Goal: Task Accomplishment & Management: Manage account settings

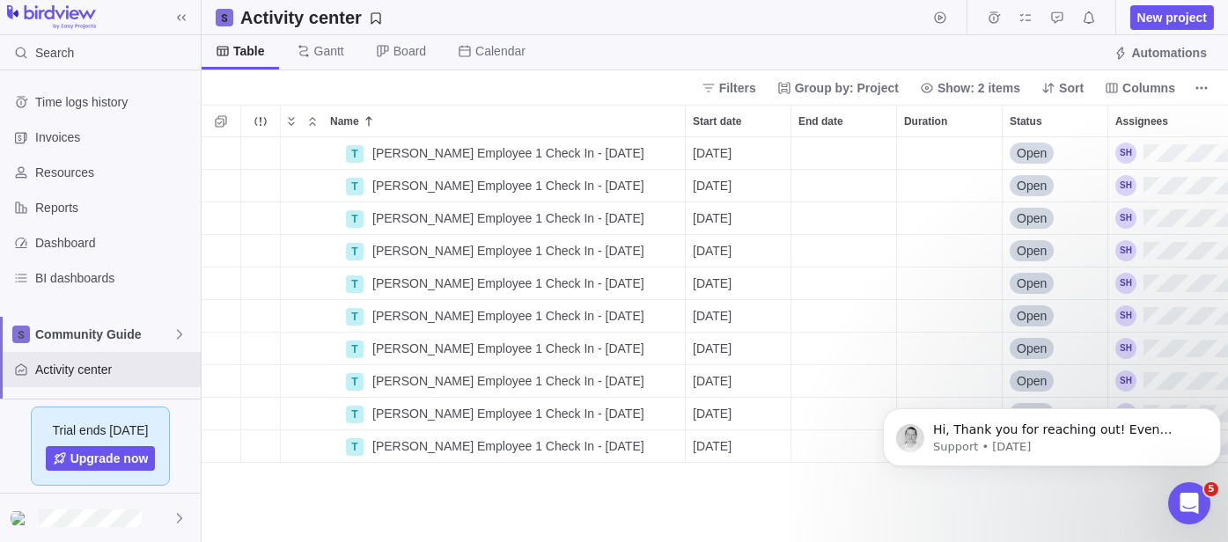
scroll to position [195, 0]
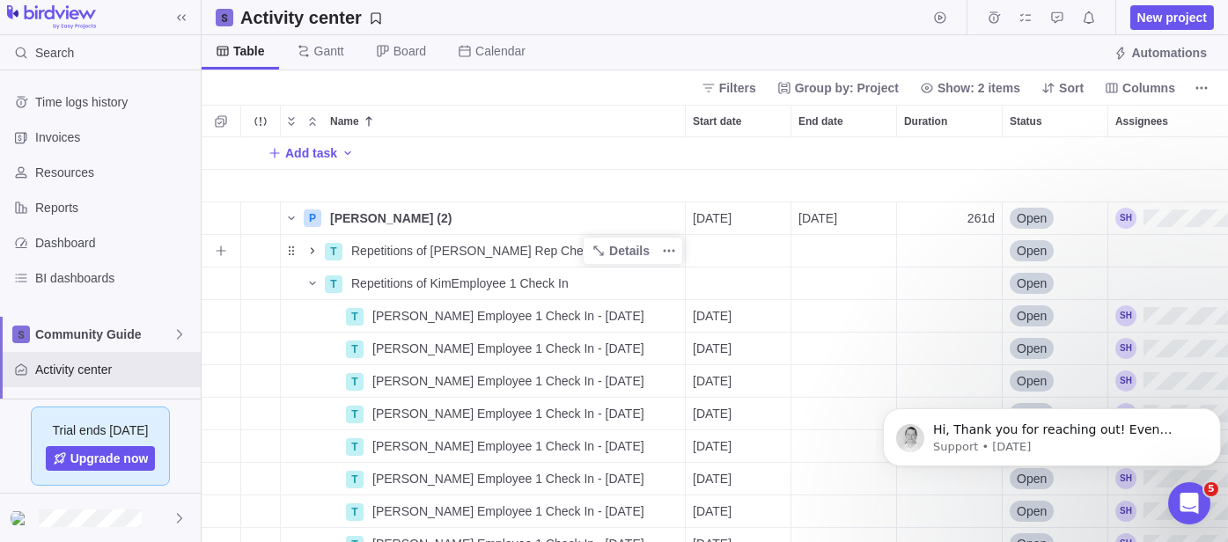
click at [308, 246] on icon "Name" at bounding box center [312, 251] width 14 height 14
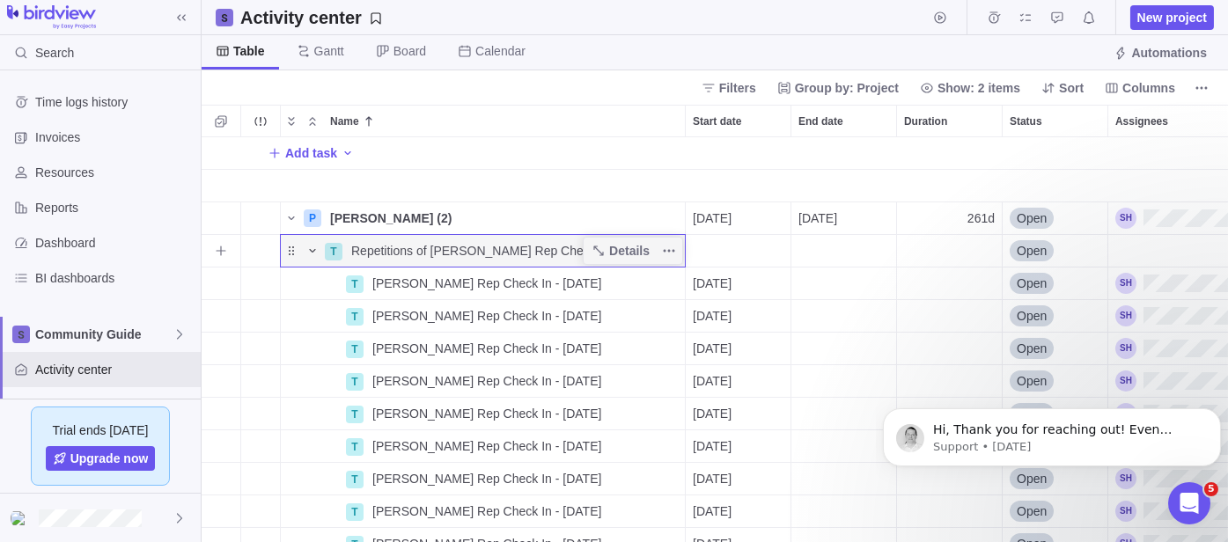
click at [312, 254] on icon "Name" at bounding box center [312, 251] width 14 height 14
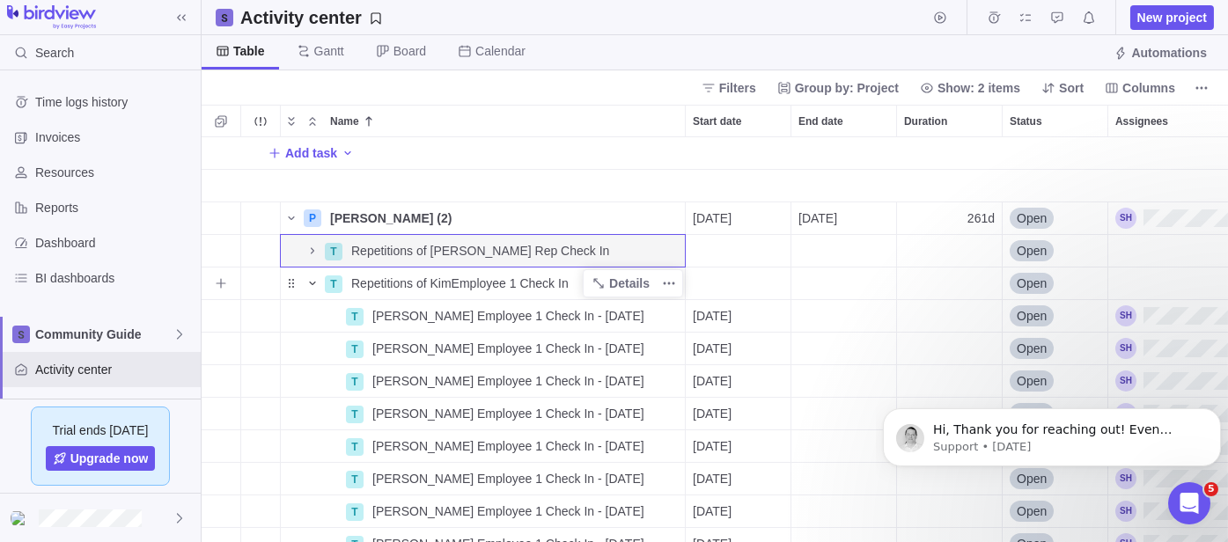
click at [312, 282] on icon "Name" at bounding box center [312, 283] width 14 height 14
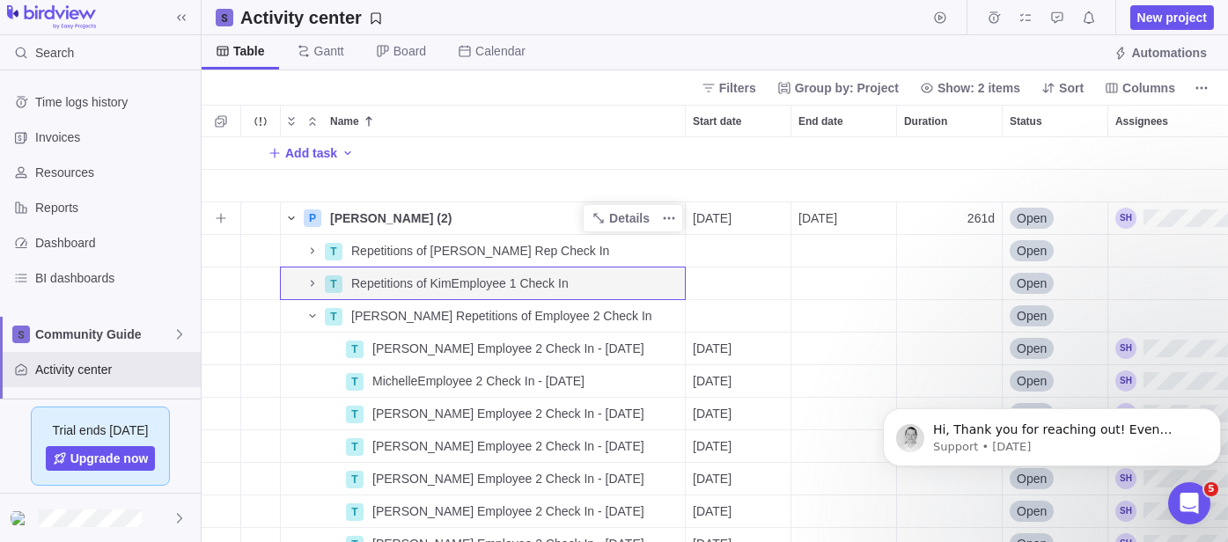
click at [291, 215] on icon "Name" at bounding box center [291, 218] width 14 height 14
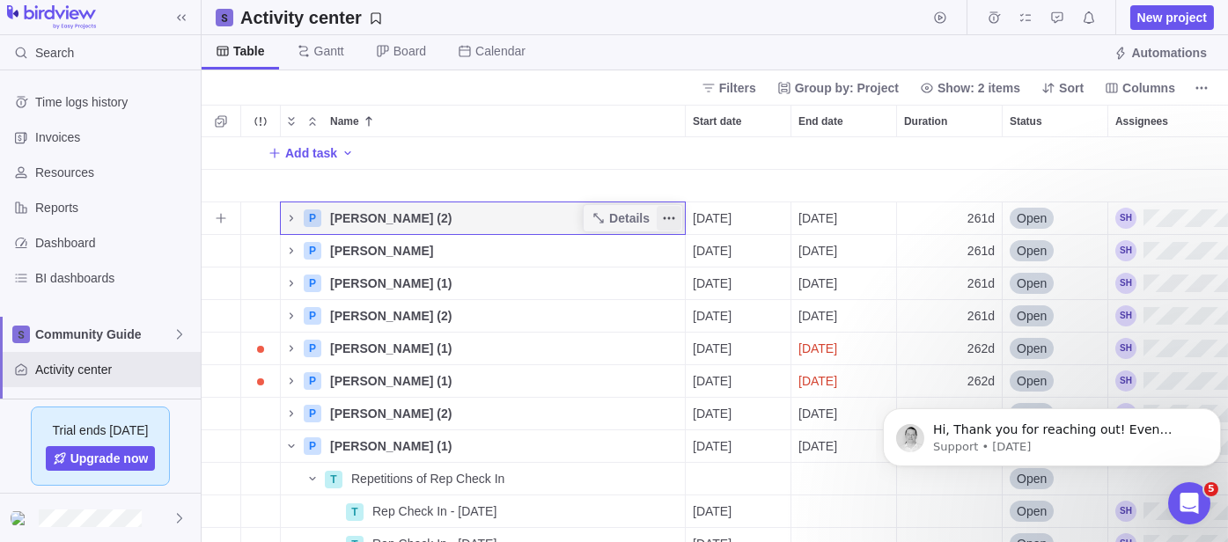
click at [665, 217] on icon "More actions" at bounding box center [665, 218] width 3 height 3
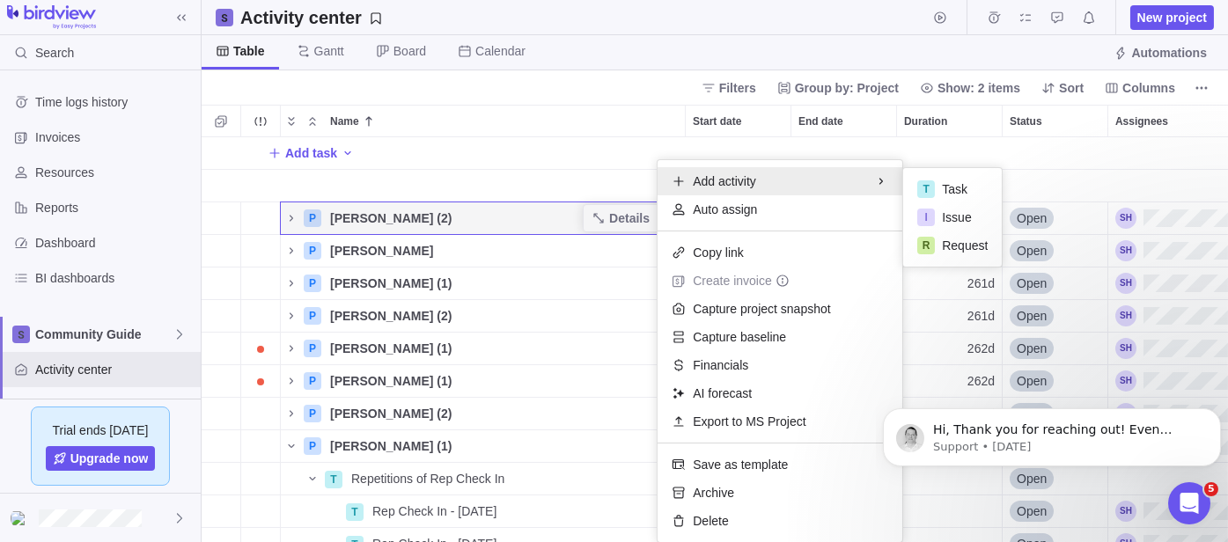
click at [633, 139] on div "P [PERSON_NAME] M (1) Details [DATE] [DATE] 262d Open T Repetitions of Lucky Re…" at bounding box center [715, 339] width 1026 height 405
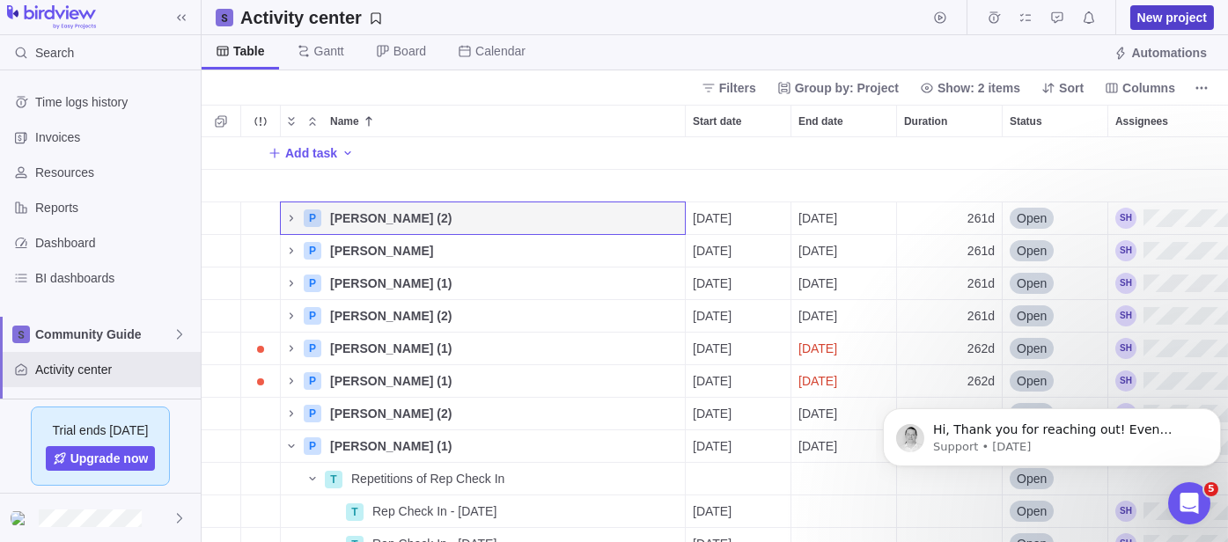
click at [1185, 18] on span "New project" at bounding box center [1172, 18] width 70 height 18
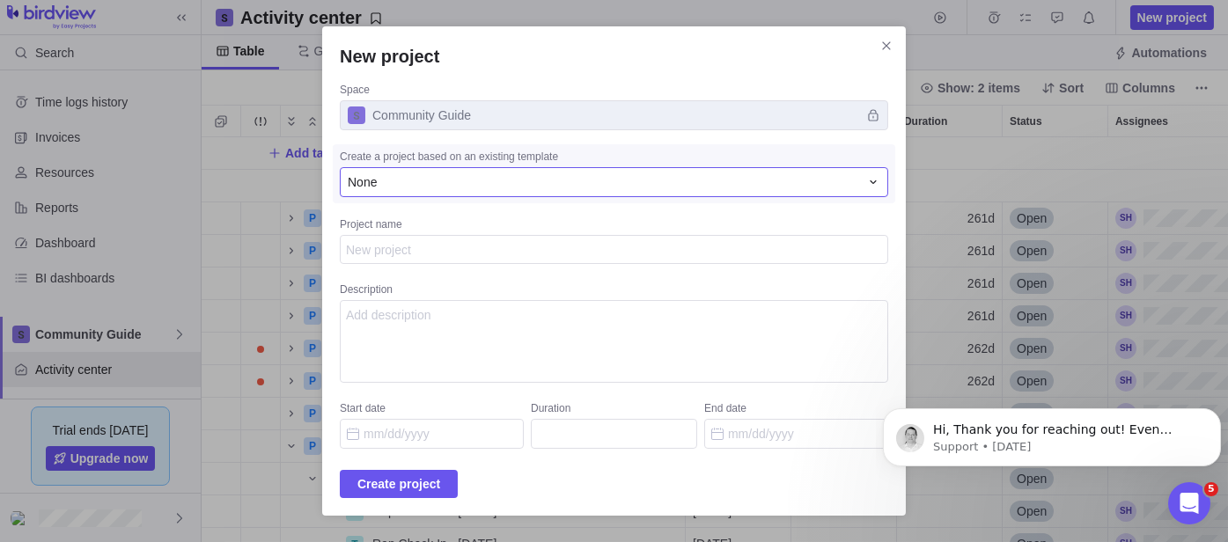
type textarea "x"
click at [521, 191] on div "None" at bounding box center [603, 182] width 511 height 18
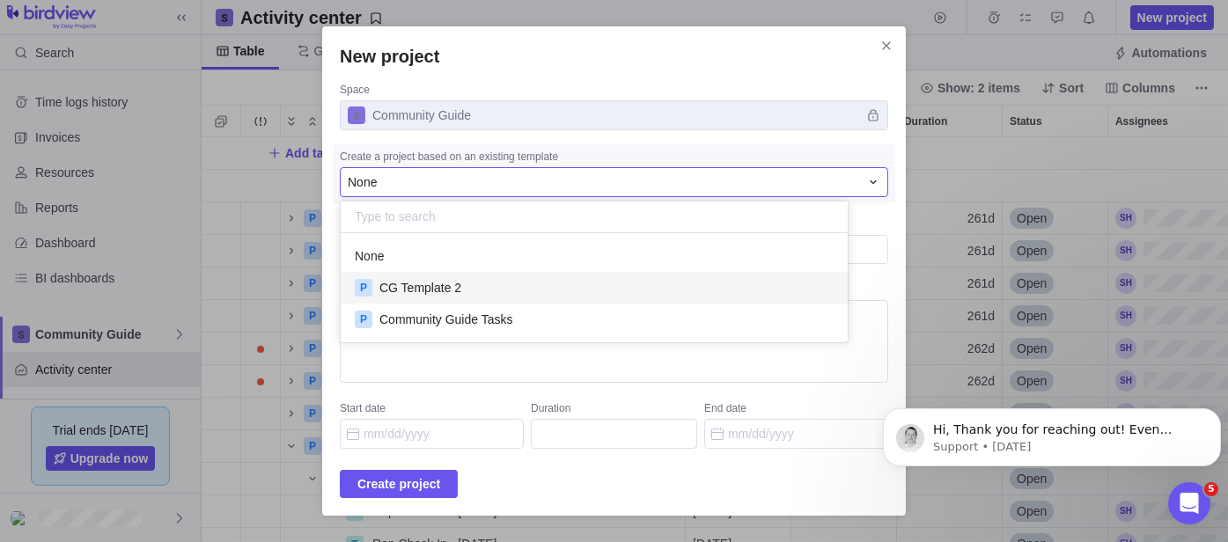
click at [513, 293] on div "P CG Template 2" at bounding box center [595, 288] width 508 height 32
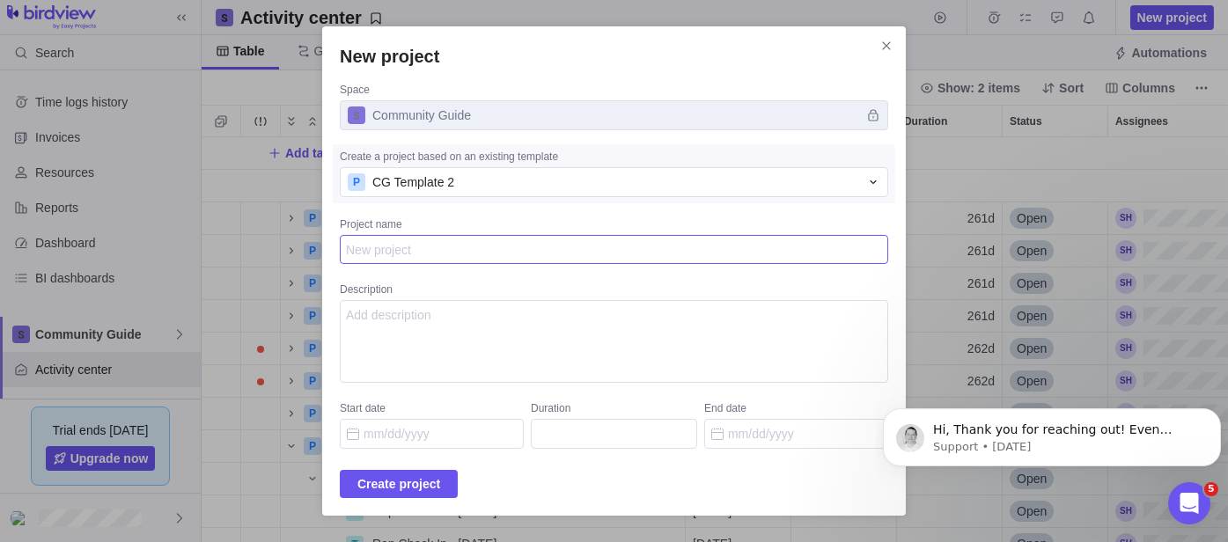
click at [467, 255] on textarea "Project name" at bounding box center [614, 249] width 548 height 29
type textarea "J"
type textarea "x"
type textarea "JJ"
type textarea "x"
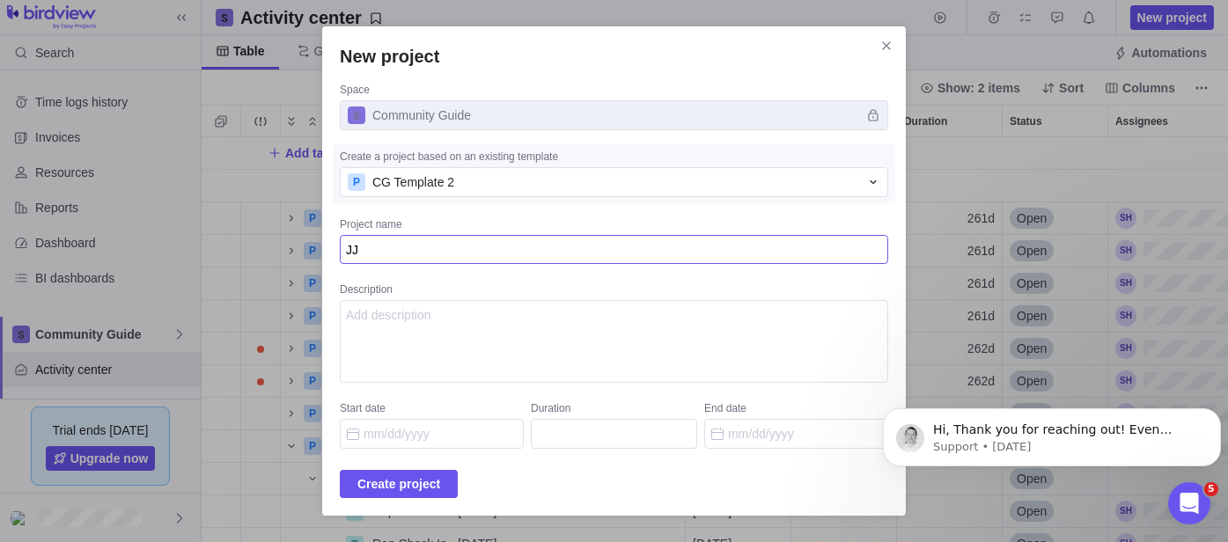
type textarea "JJ"
type textarea "x"
type textarea "[PERSON_NAME]"
type textarea "x"
type textarea "[PERSON_NAME] [PERSON_NAME]"
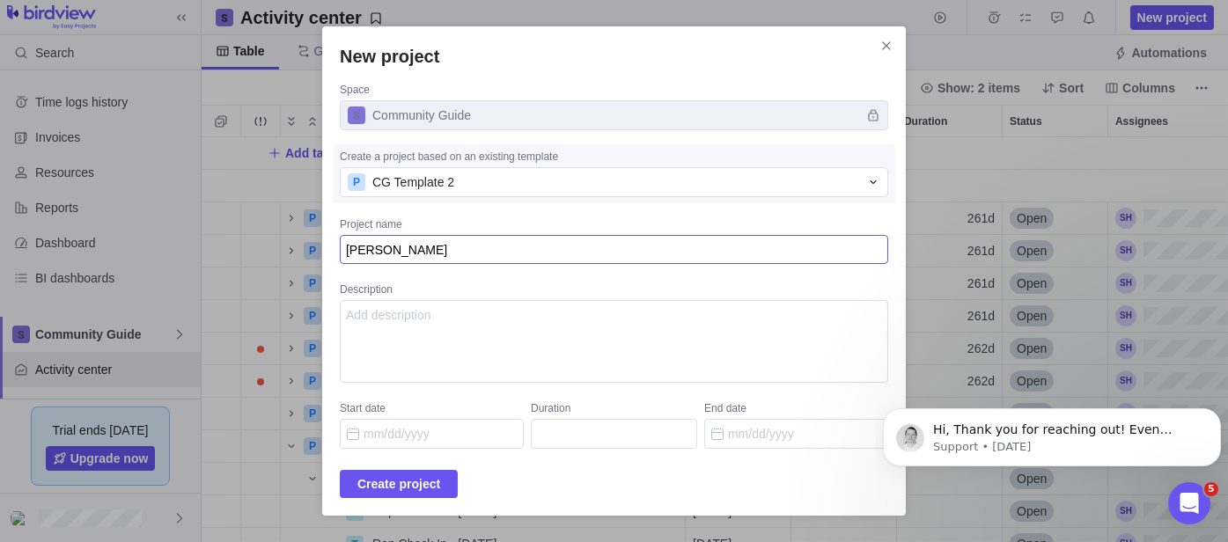
type textarea "x"
type textarea "[PERSON_NAME]"
type textarea "x"
type textarea "[PERSON_NAME]"
type textarea "x"
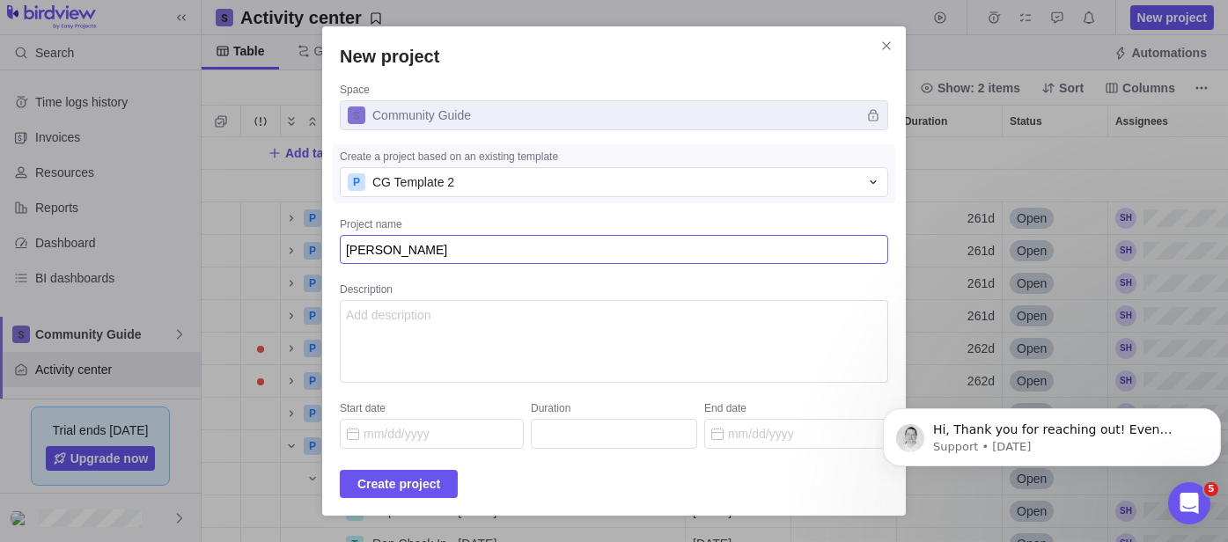
type textarea "[PERSON_NAME]"
type textarea "x"
type textarea "[PERSON_NAME]"
click at [426, 481] on span "Create project" at bounding box center [398, 484] width 83 height 21
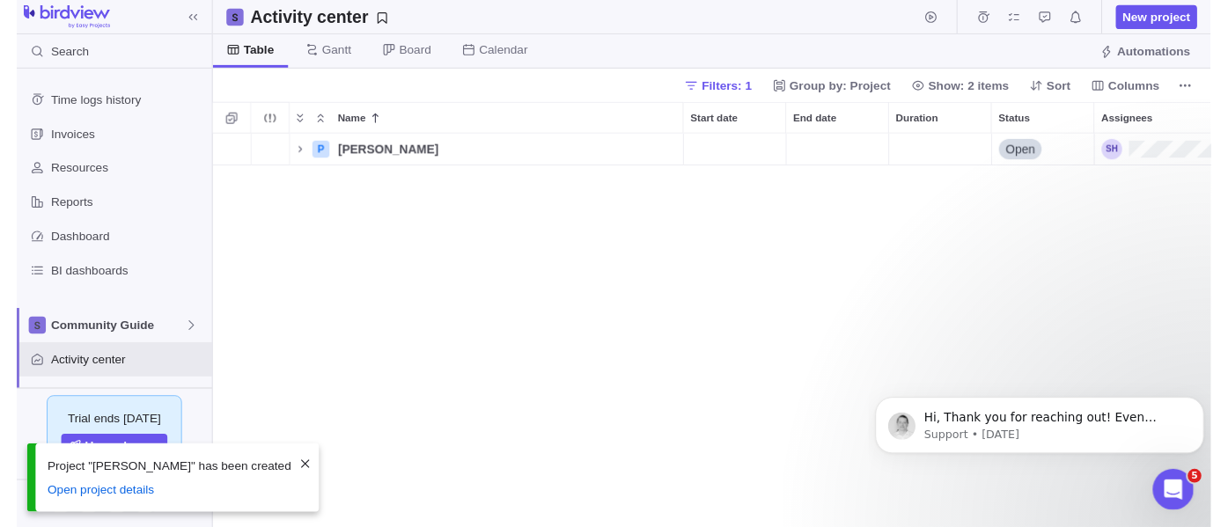
scroll to position [390, 1011]
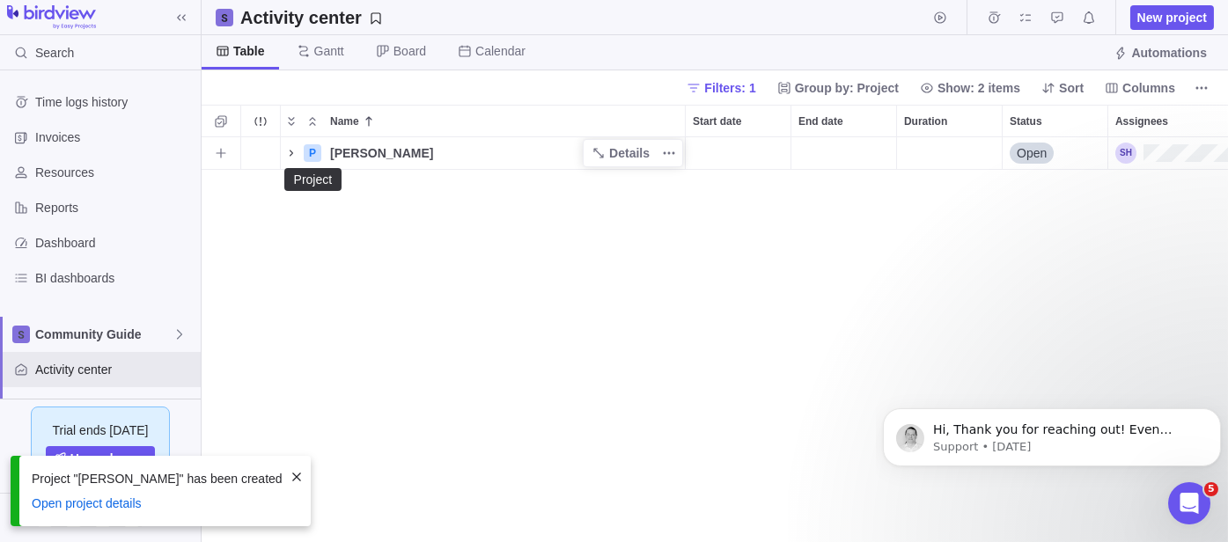
click at [291, 154] on icon "Name" at bounding box center [291, 153] width 14 height 14
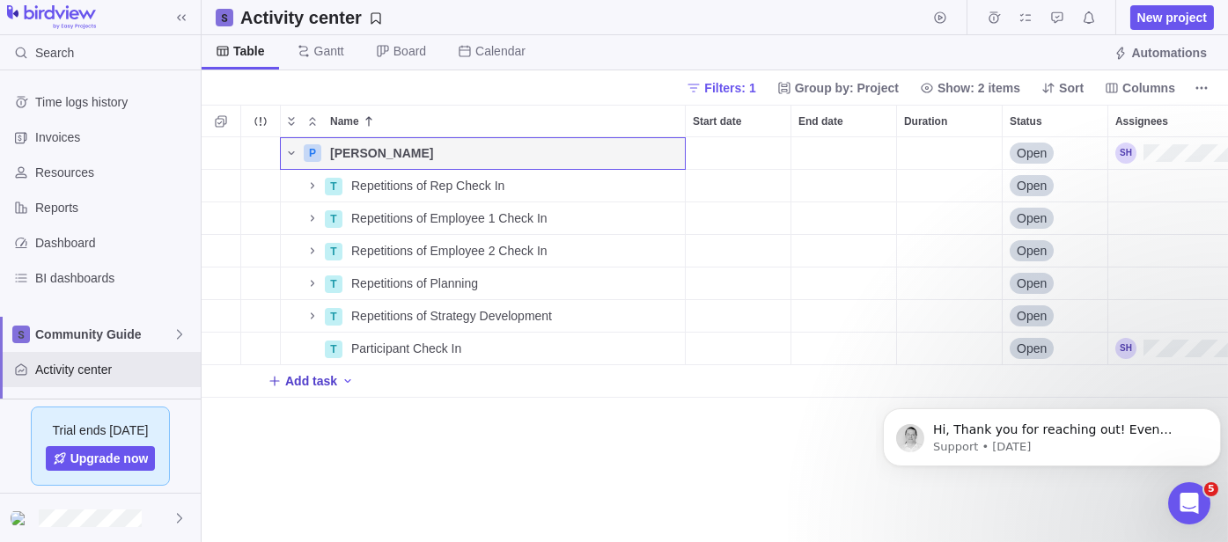
click at [291, 372] on span "Add task" at bounding box center [311, 381] width 52 height 18
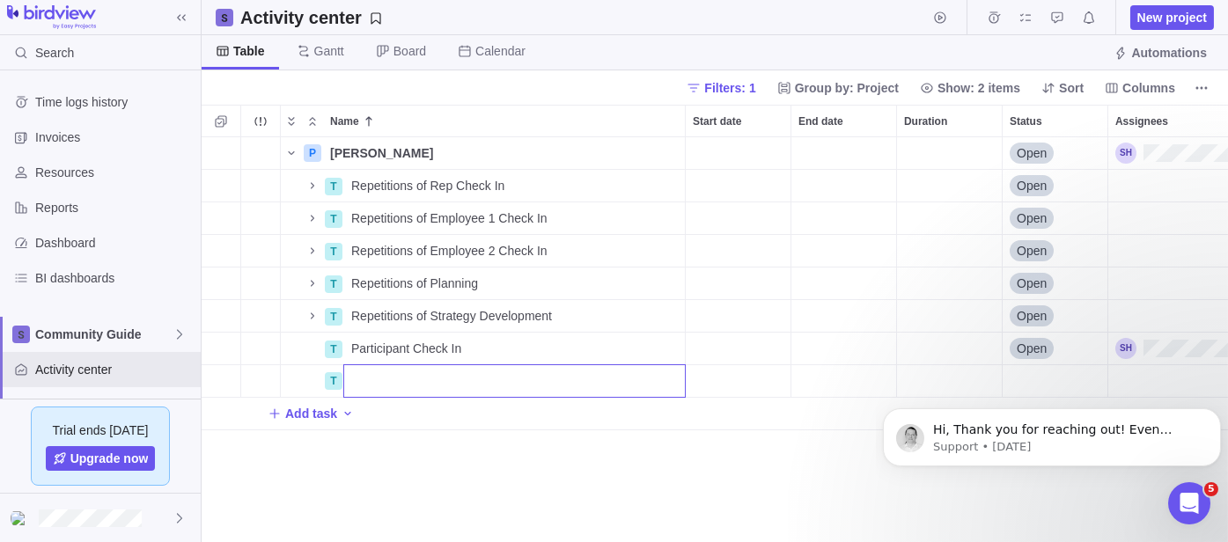
click at [446, 390] on input "Name" at bounding box center [514, 380] width 342 height 33
type input "Onboarding"
click at [609, 445] on div "P [PERSON_NAME] Details Open T Repetitions of Rep Check In Details Open T Repet…" at bounding box center [715, 339] width 1026 height 405
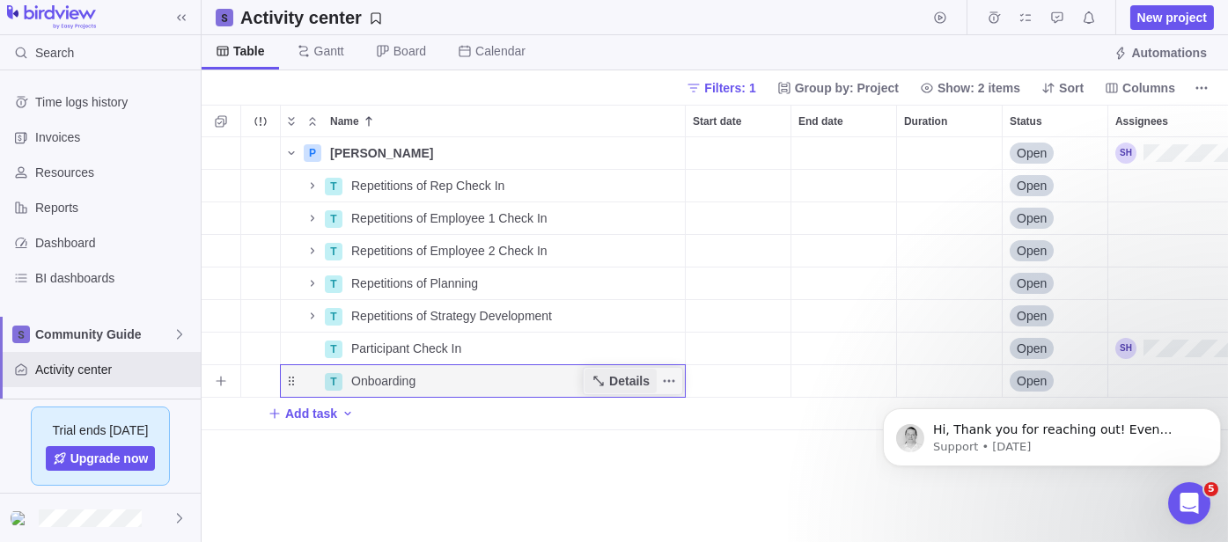
click at [631, 382] on span "Details" at bounding box center [629, 381] width 40 height 18
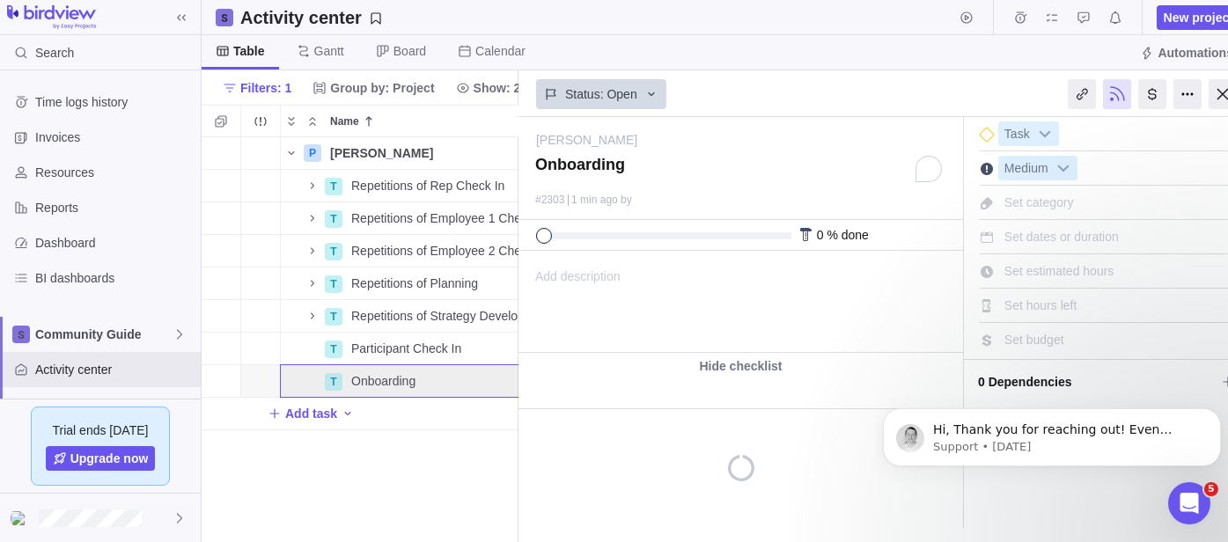
click at [604, 385] on div at bounding box center [740, 382] width 445 height 7
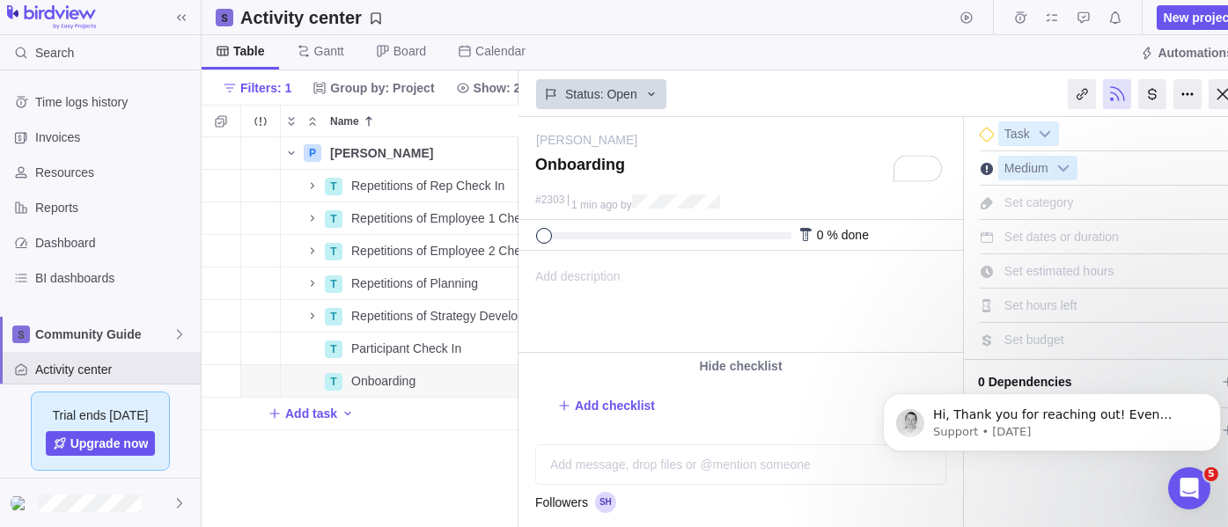
click at [584, 228] on div "0 % done" at bounding box center [740, 235] width 445 height 31
click at [610, 232] on div at bounding box center [656, 235] width 241 height 7
click at [1217, 98] on div at bounding box center [1223, 94] width 28 height 30
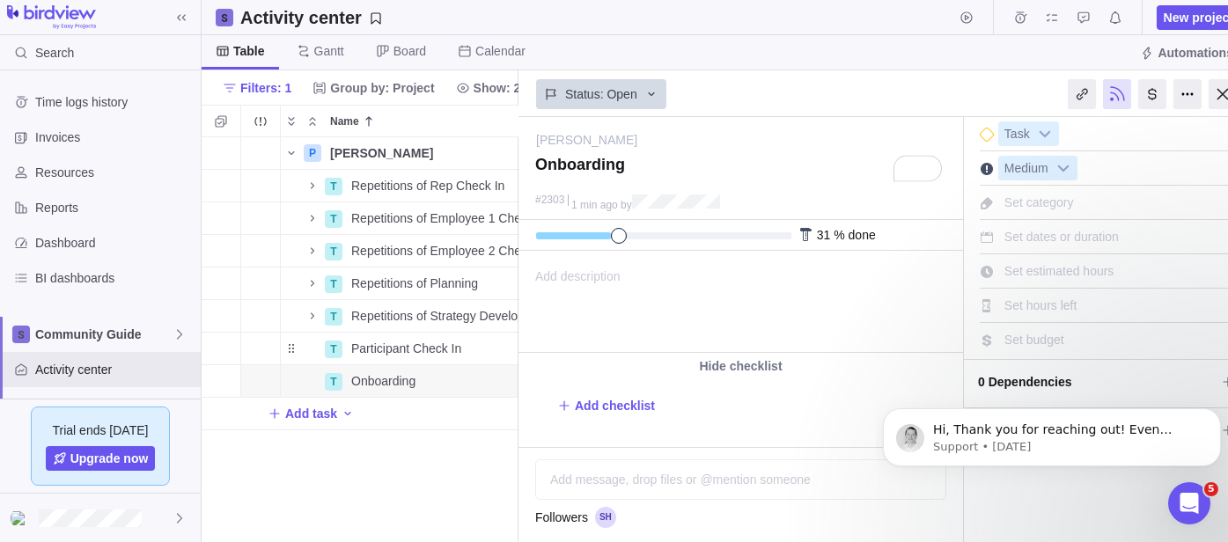
scroll to position [390, 1011]
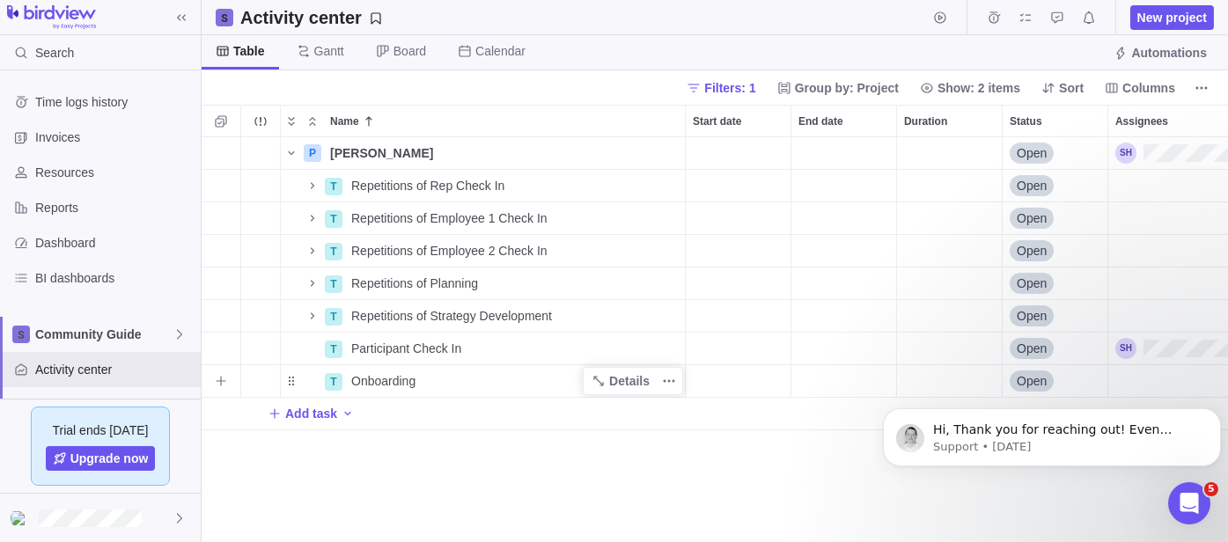
click at [394, 386] on span "Onboarding" at bounding box center [383, 381] width 64 height 18
click at [475, 397] on div "Onboarding" at bounding box center [514, 380] width 342 height 33
click at [330, 385] on div "P [PERSON_NAME] Details Open T Repetitions of Rep Check In Details Open T Repet…" at bounding box center [715, 339] width 1026 height 405
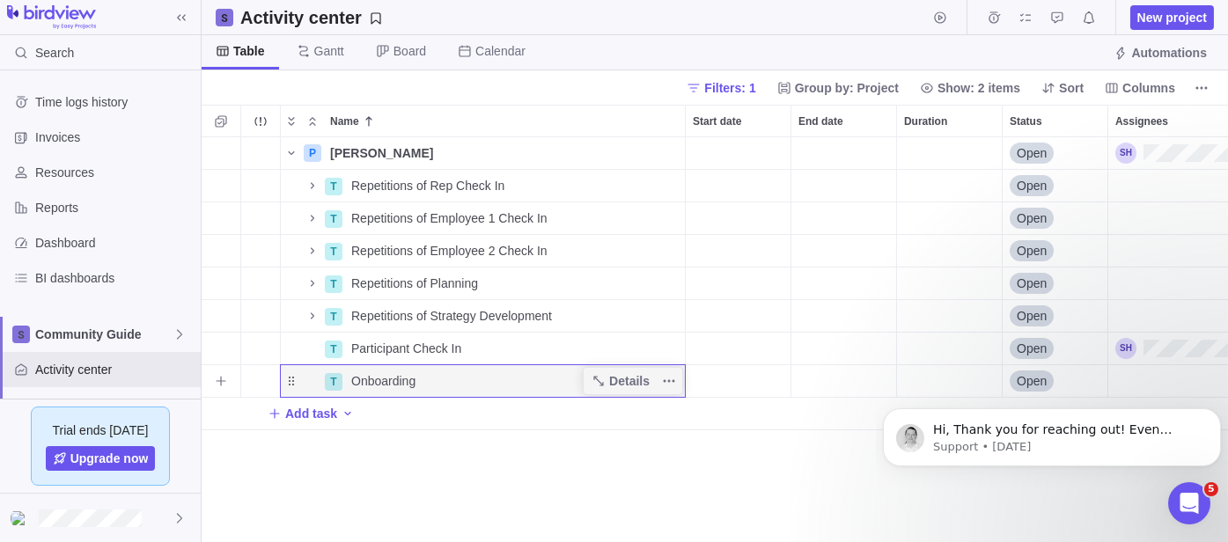
click at [433, 385] on div "Onboarding" at bounding box center [514, 381] width 341 height 32
click at [437, 382] on input "Onboarding" at bounding box center [514, 380] width 342 height 33
drag, startPoint x: 445, startPoint y: 385, endPoint x: 337, endPoint y: 383, distance: 108.3
click at [337, 383] on div "P [PERSON_NAME] Details Open T Repetitions of Rep Check In Details Open T Repet…" at bounding box center [715, 339] width 1026 height 405
type input "Community Guide Application"
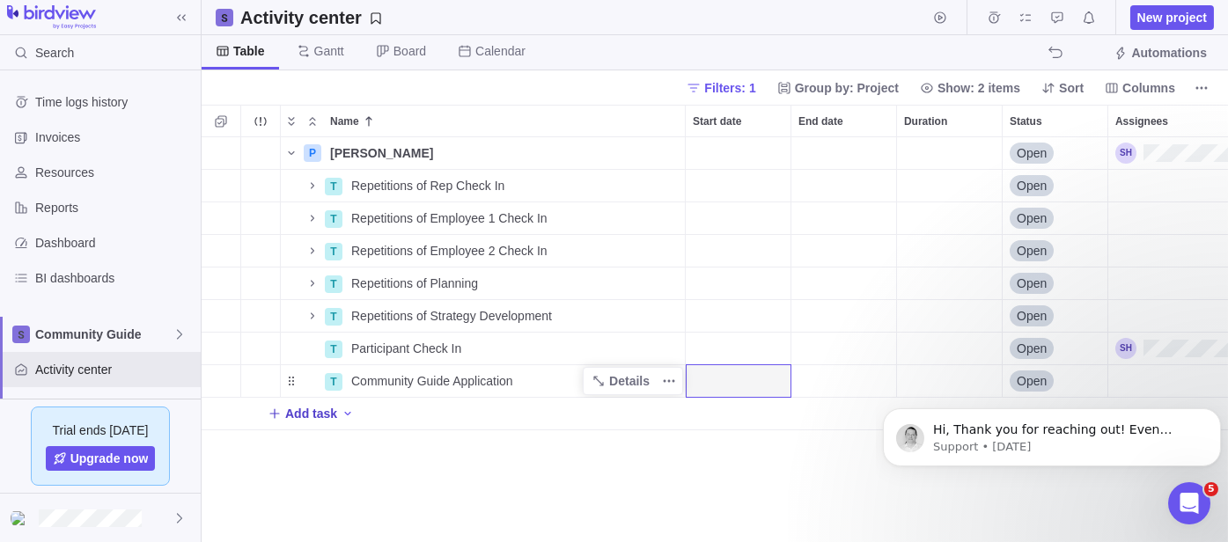
click at [305, 415] on span "Add task" at bounding box center [311, 414] width 52 height 18
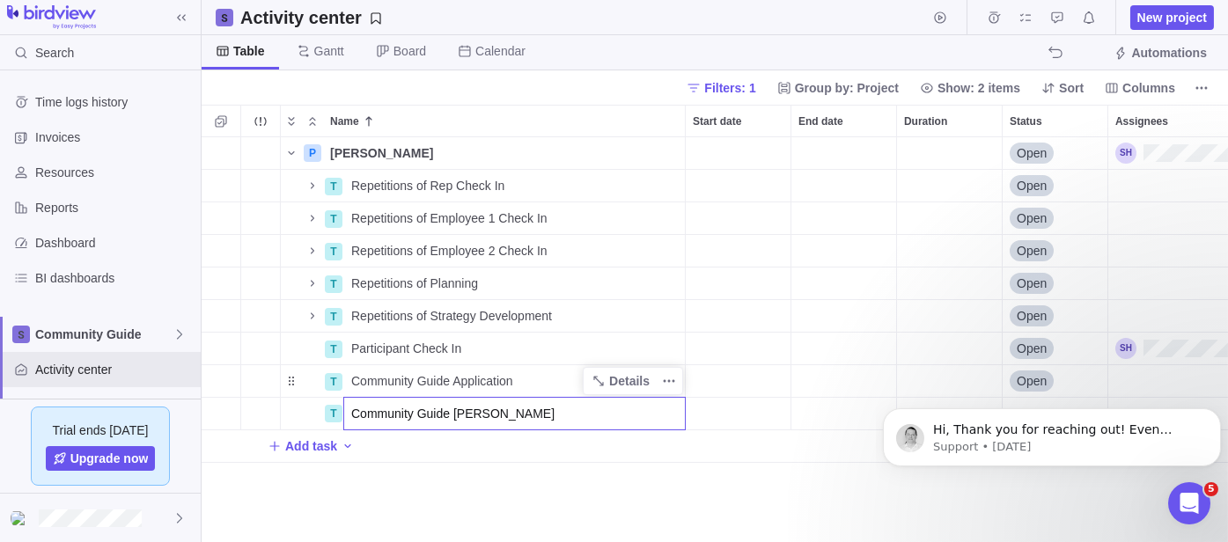
type input "Community Guide [PERSON_NAME]"
click at [1213, 413] on icon "Dismiss notification" at bounding box center [1215, 413] width 10 height 10
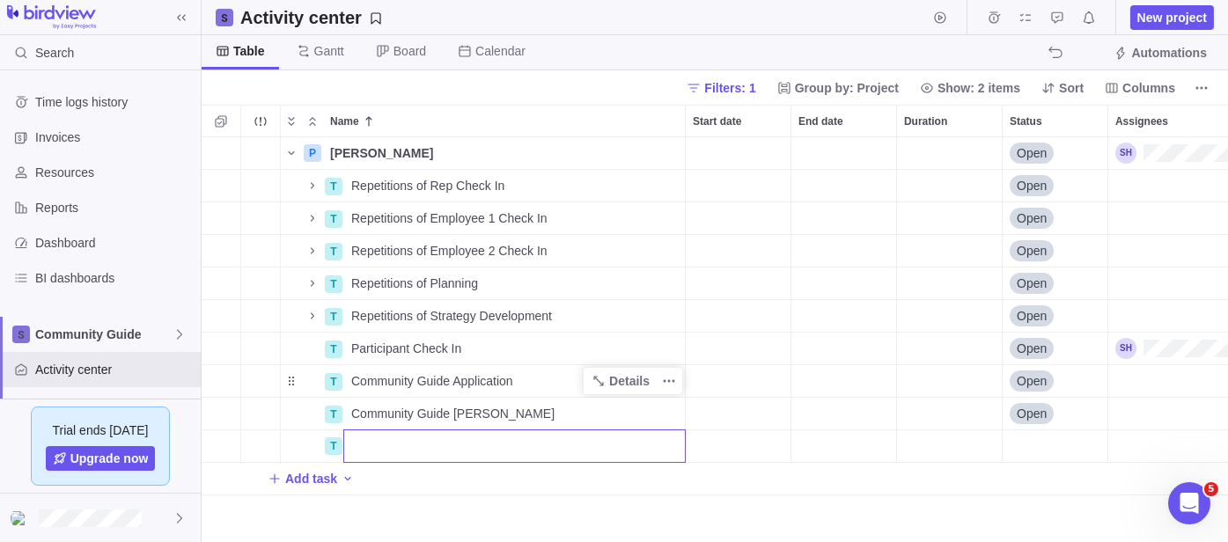
click at [920, 412] on div "P [PERSON_NAME] Details Open T Repetitions of Rep Check In Details Open T Repet…" at bounding box center [715, 339] width 1026 height 405
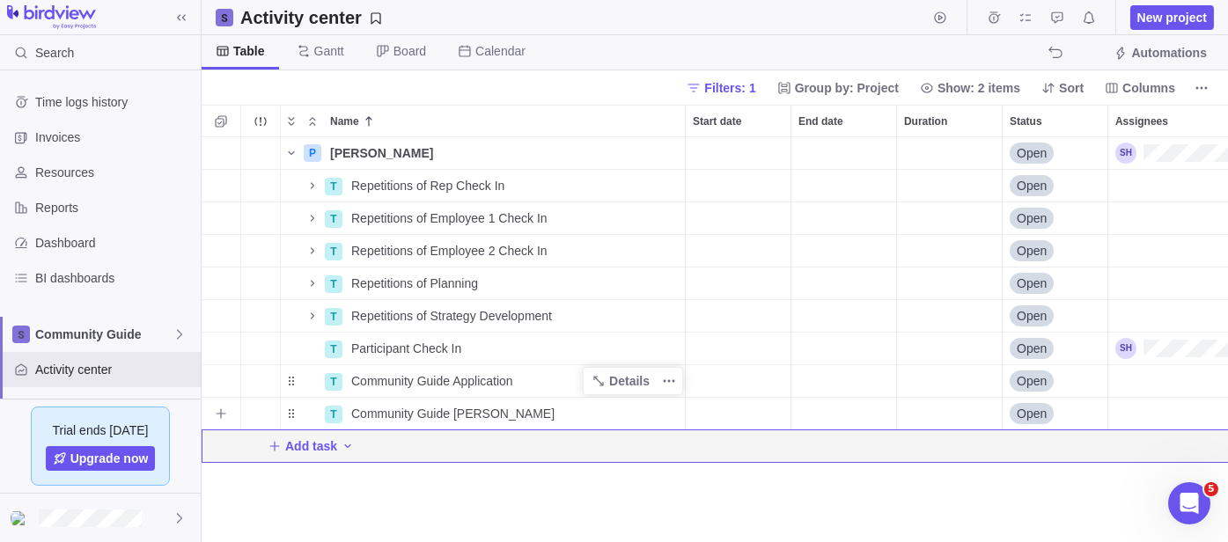
click at [928, 398] on div "Duration" at bounding box center [949, 414] width 105 height 32
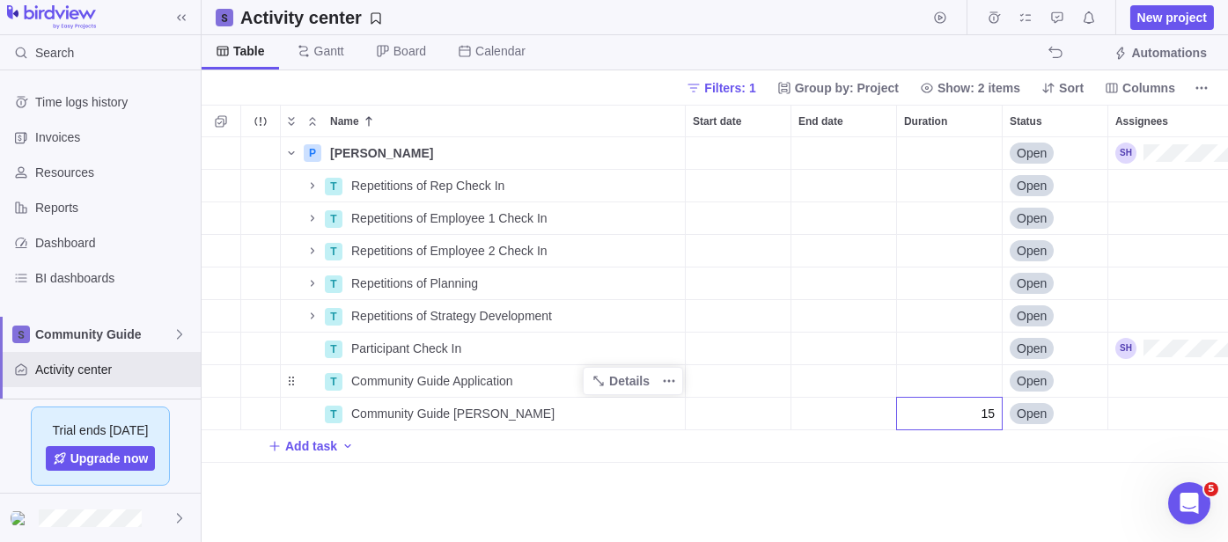
type input "15"
click at [926, 469] on div "P [PERSON_NAME] Details Open T Repetitions of Rep Check In Details Open T Repet…" at bounding box center [715, 339] width 1026 height 405
click at [945, 381] on div "Duration" at bounding box center [949, 381] width 105 height 32
drag, startPoint x: 964, startPoint y: 401, endPoint x: 963, endPoint y: 410, distance: 9.7
click at [963, 408] on div "P [PERSON_NAME] Details Open T Repetitions of Rep Check In Details Open T Repet…" at bounding box center [715, 339] width 1026 height 405
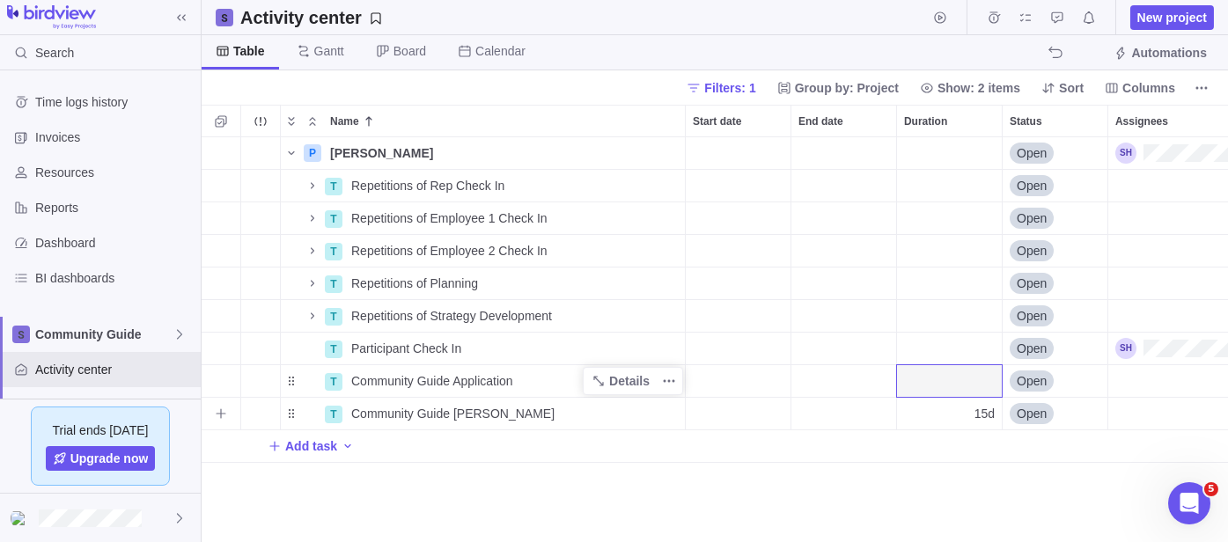
click at [965, 412] on div "15d" at bounding box center [949, 414] width 105 height 32
type input "15m"
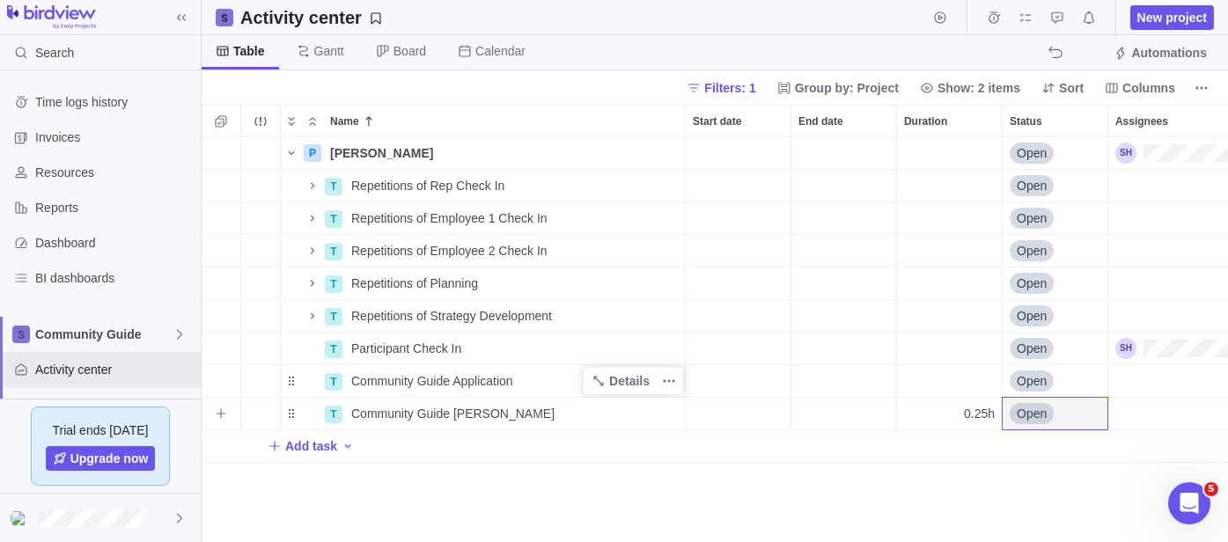
click at [965, 412] on span "0.25h" at bounding box center [979, 414] width 31 height 18
click at [967, 373] on div "P [PERSON_NAME] Details Open T Repetitions of Rep Check In Details Open T Repet…" at bounding box center [715, 339] width 1026 height 405
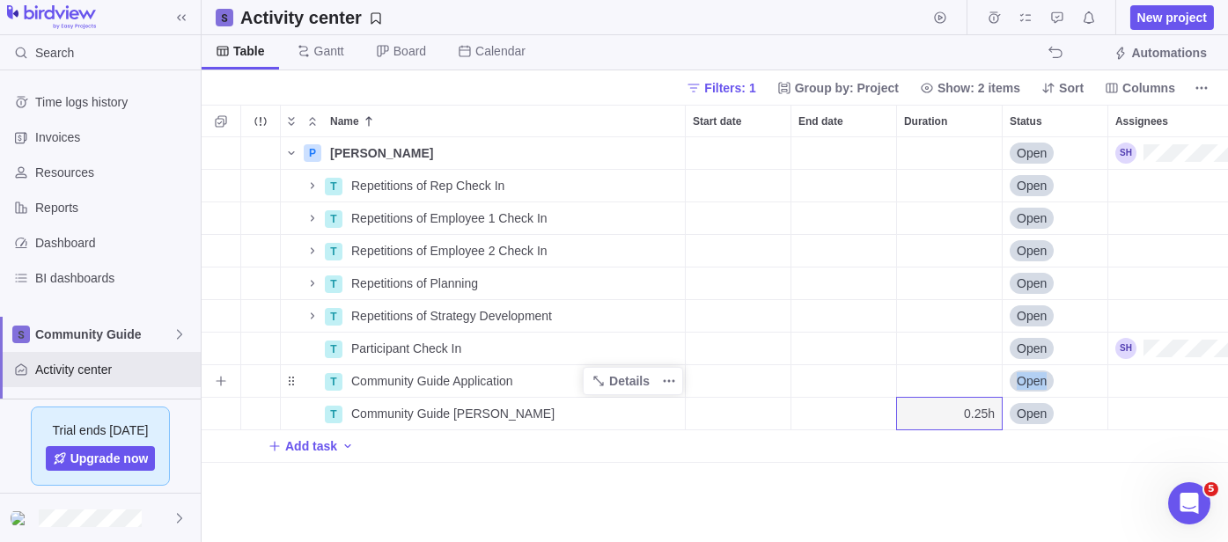
click at [967, 373] on div "Duration" at bounding box center [949, 381] width 105 height 32
type input ".25"
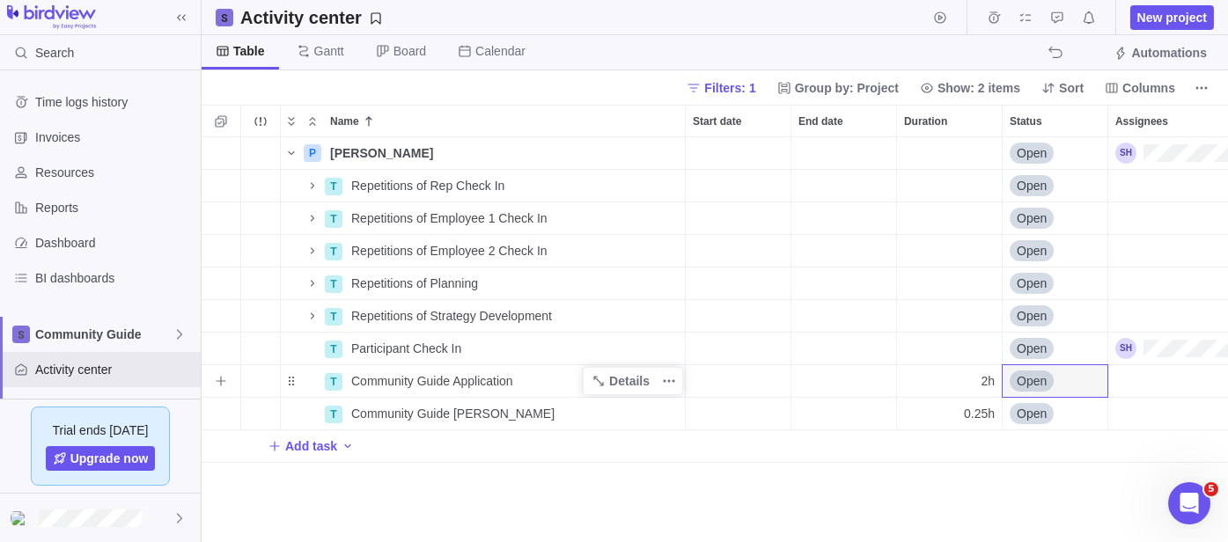
click at [971, 374] on div "2h" at bounding box center [949, 381] width 105 height 32
type input ".25h"
click at [861, 456] on div "Add task" at bounding box center [743, 446] width 1083 height 32
click at [380, 437] on input "Name" at bounding box center [514, 446] width 342 height 33
type input "A"
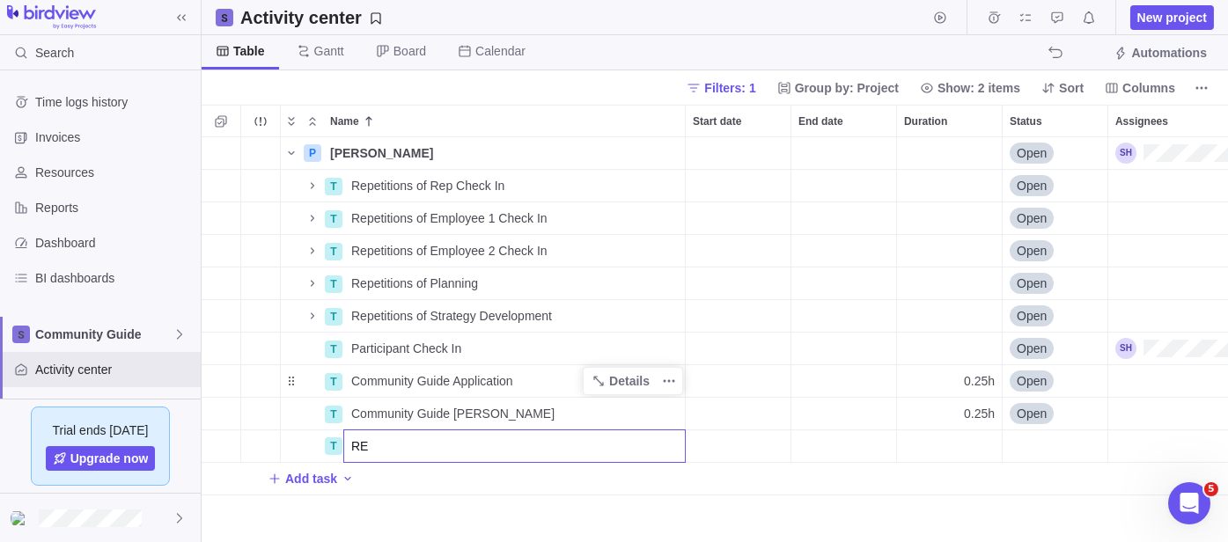
type input "R"
type input "C"
type input "Send [PERSON_NAME] Form"
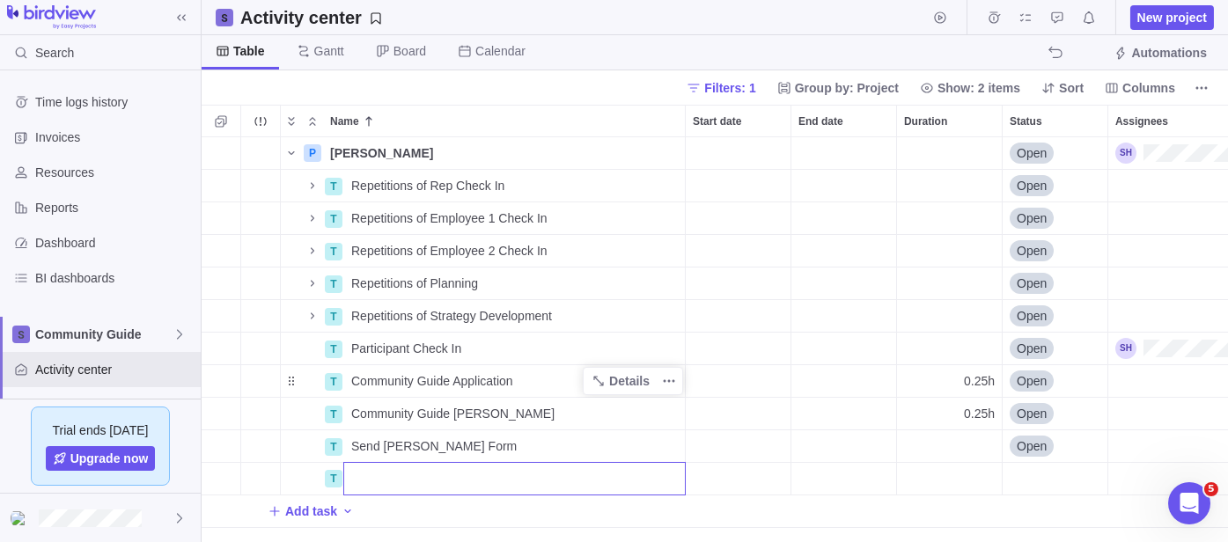
scroll to position [0, 0]
click at [427, 488] on input "Name" at bounding box center [514, 478] width 342 height 33
type input "Review Rep Packet in Sign Now for updates"
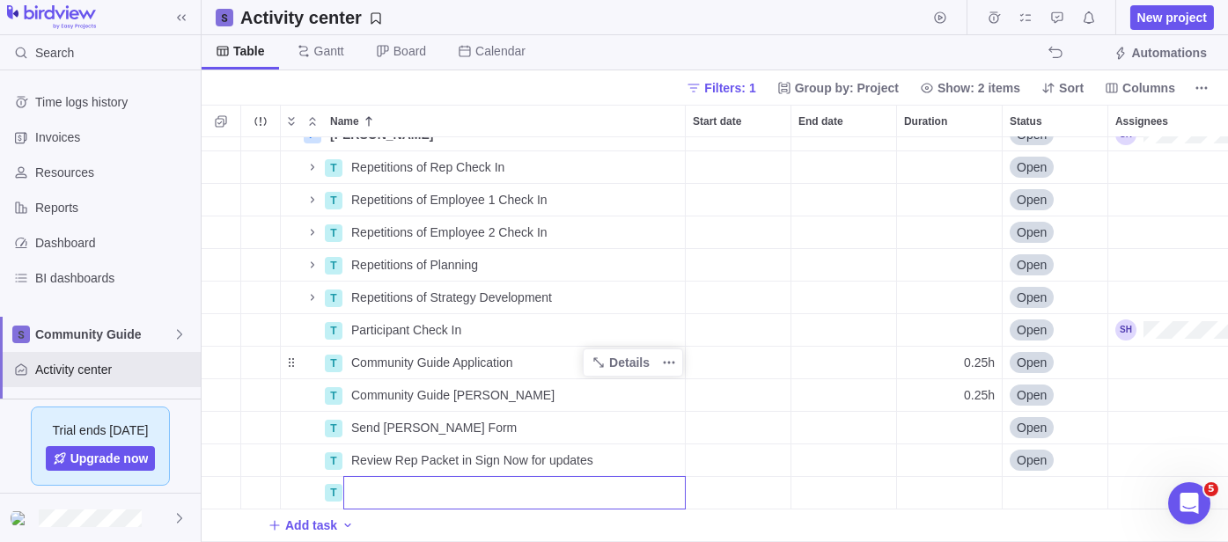
scroll to position [33, 0]
click at [540, 96] on body "Search Time logs history Invoices Resources Reports Dashboard BI dashboards Com…" at bounding box center [614, 271] width 1228 height 542
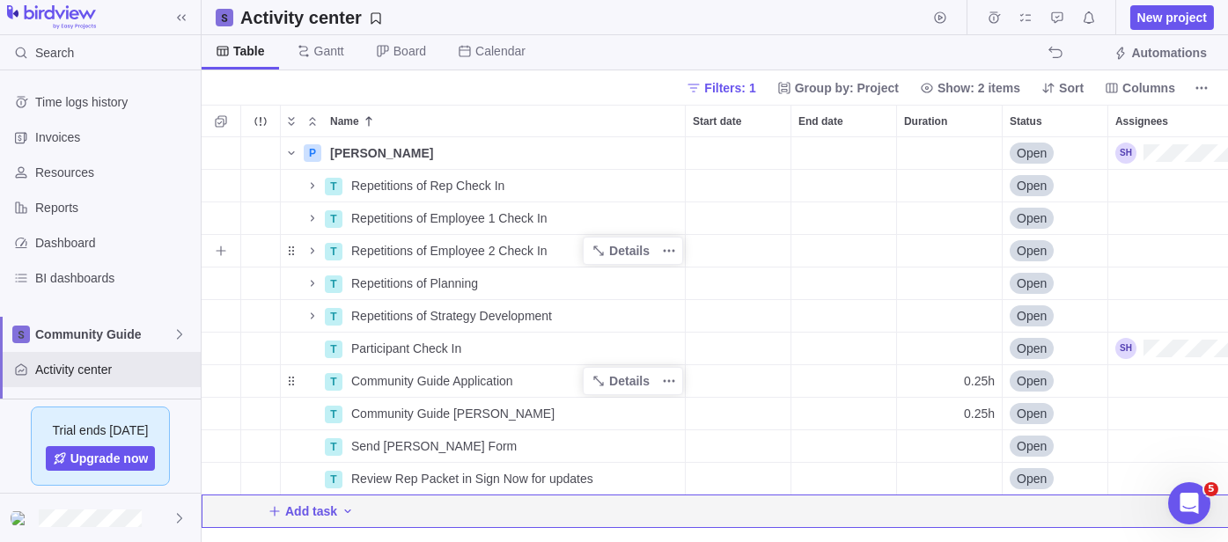
scroll to position [0, 0]
